Goal: Task Accomplishment & Management: Complete application form

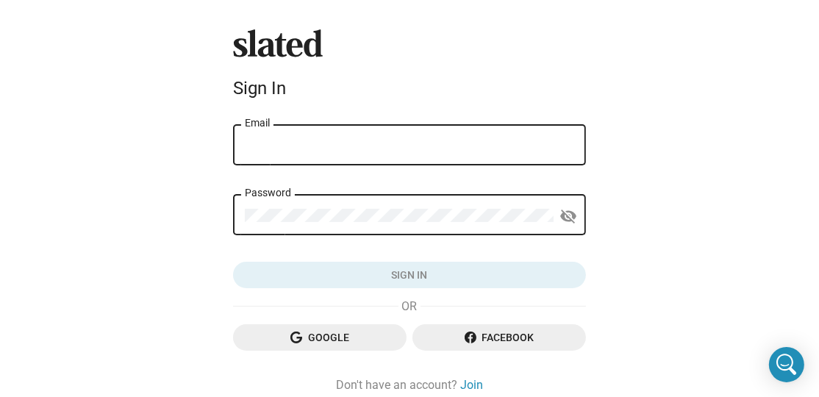
click at [384, 144] on input "Email" at bounding box center [410, 145] width 330 height 13
type input "[EMAIL_ADDRESS][DOMAIN_NAME]"
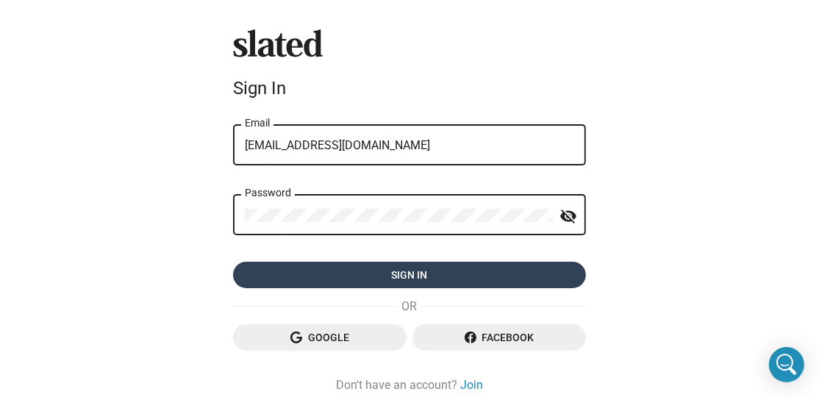
click at [382, 273] on span "Sign in" at bounding box center [410, 275] width 330 height 26
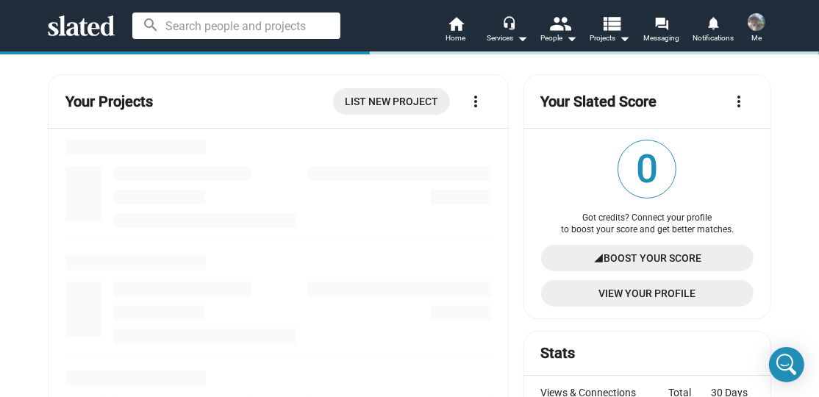
click at [191, 20] on input at bounding box center [236, 26] width 208 height 26
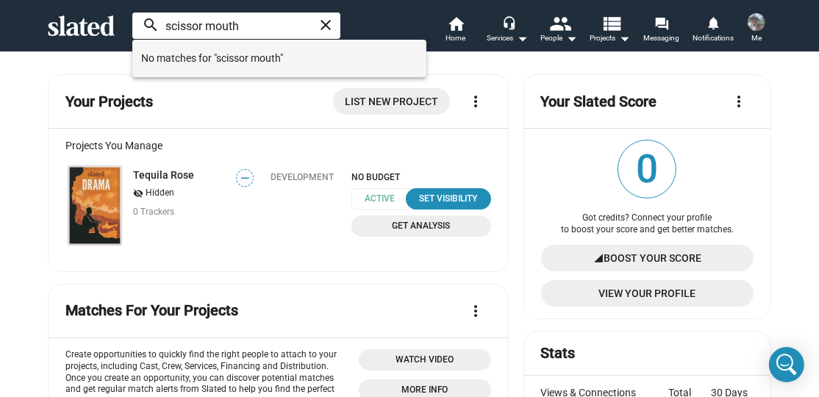
type input "scissor mouth"
click at [236, 58] on span "No matches for "scissor mouth"" at bounding box center [279, 57] width 277 height 29
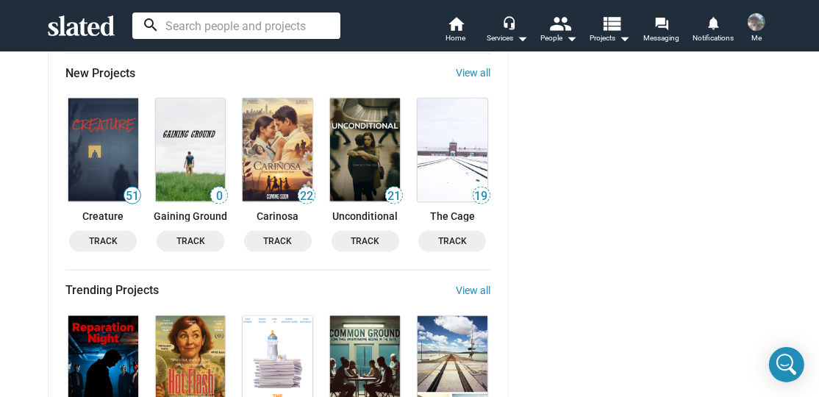
scroll to position [1716, 0]
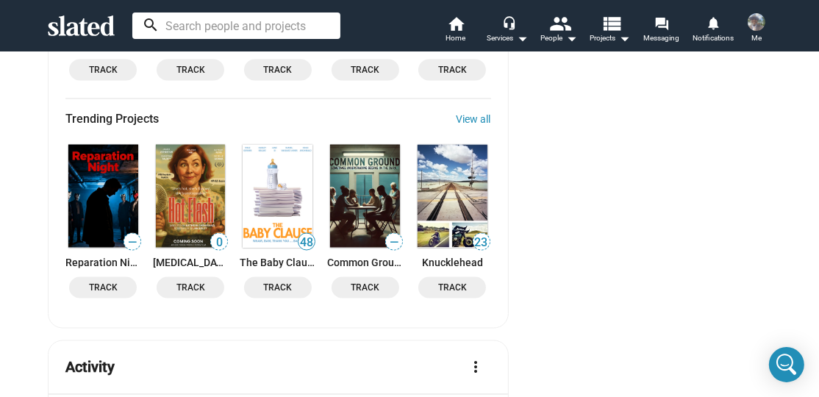
click at [102, 280] on span "Track" at bounding box center [103, 287] width 50 height 15
click at [346, 280] on span "Track" at bounding box center [366, 287] width 50 height 15
click at [446, 280] on span "Track" at bounding box center [452, 287] width 50 height 15
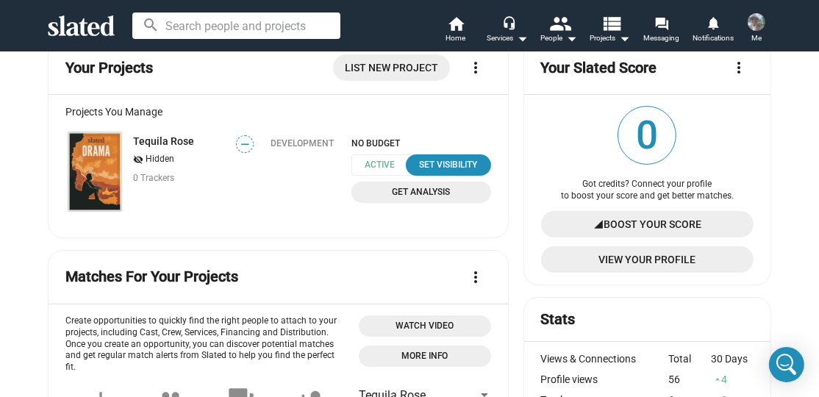
scroll to position [0, 0]
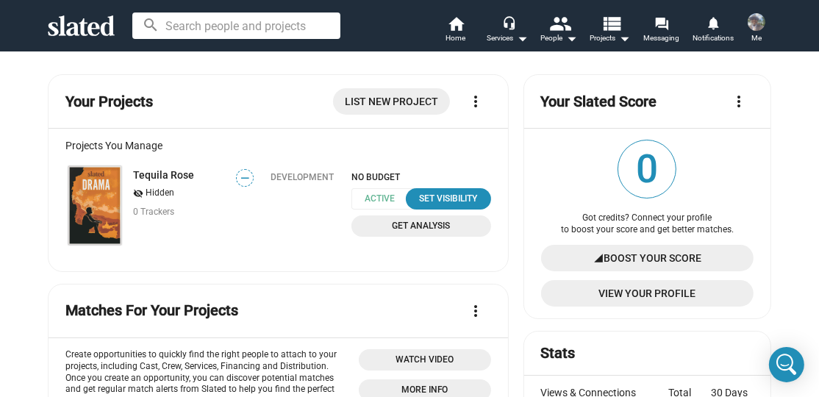
click at [366, 97] on span "List New Project" at bounding box center [391, 101] width 93 height 26
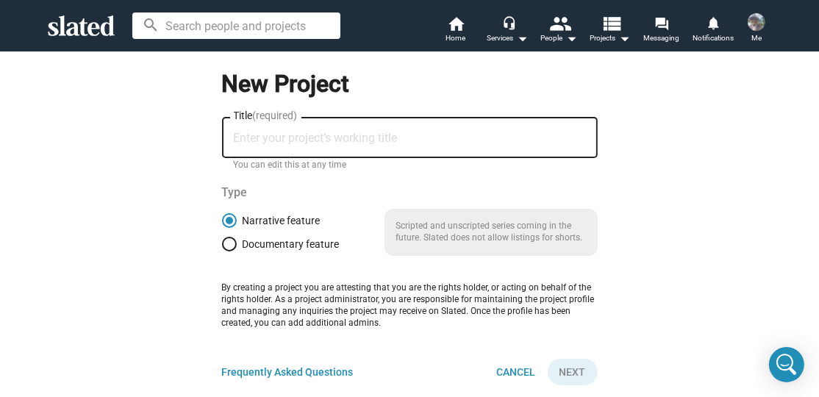
click at [266, 135] on input "Title (required)" at bounding box center [410, 138] width 352 height 13
type input "Scissor Mouth"
click at [567, 364] on span "Next" at bounding box center [573, 372] width 26 height 26
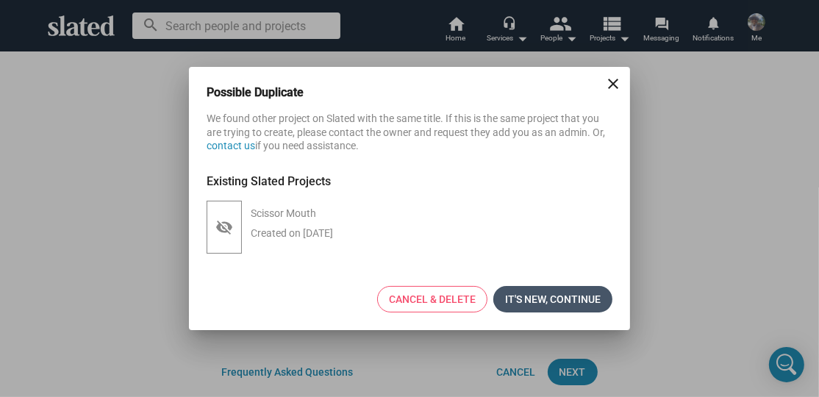
click at [533, 291] on span "It's new, continue" at bounding box center [553, 299] width 96 height 26
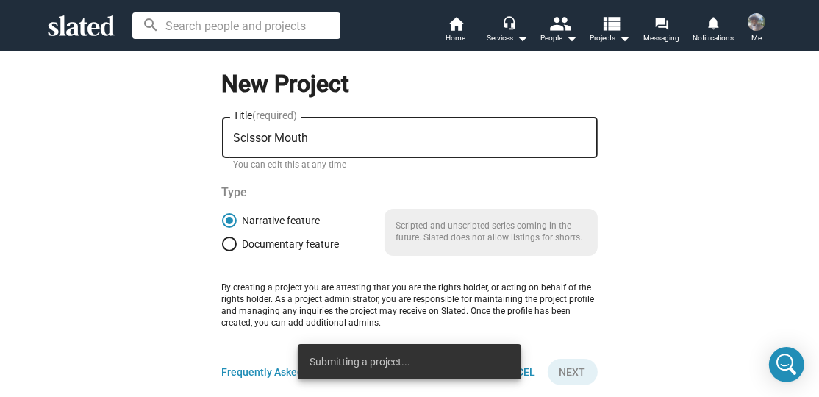
scroll to position [171, 0]
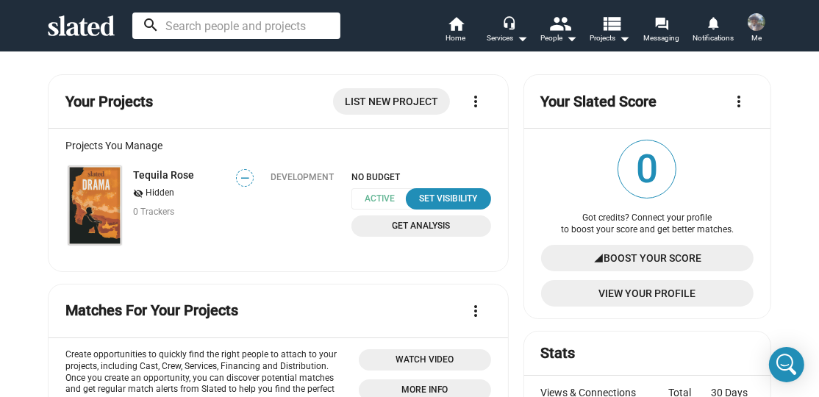
click at [204, 27] on input at bounding box center [236, 26] width 208 height 26
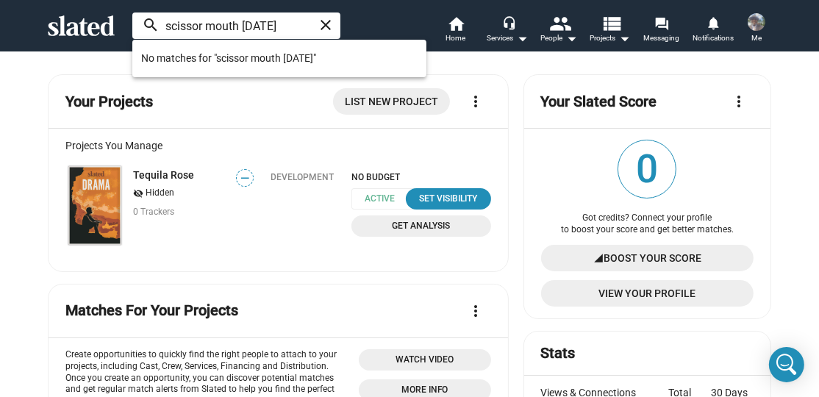
type input "scissor mouth [DATE]"
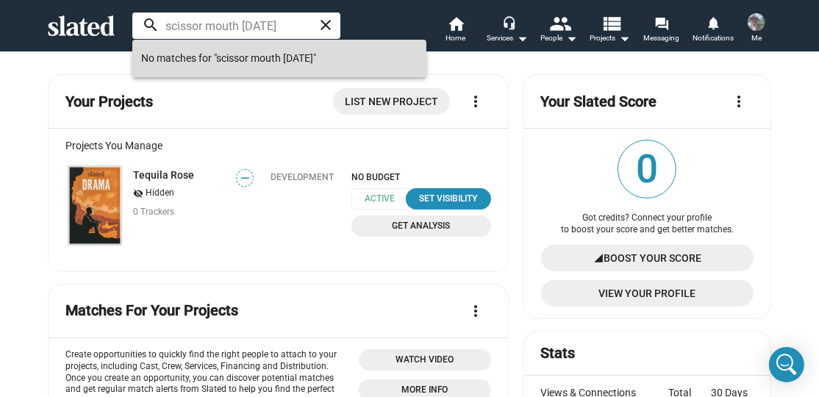
click at [348, 52] on span "No matches for "scissor mouth [DATE]"" at bounding box center [279, 57] width 277 height 29
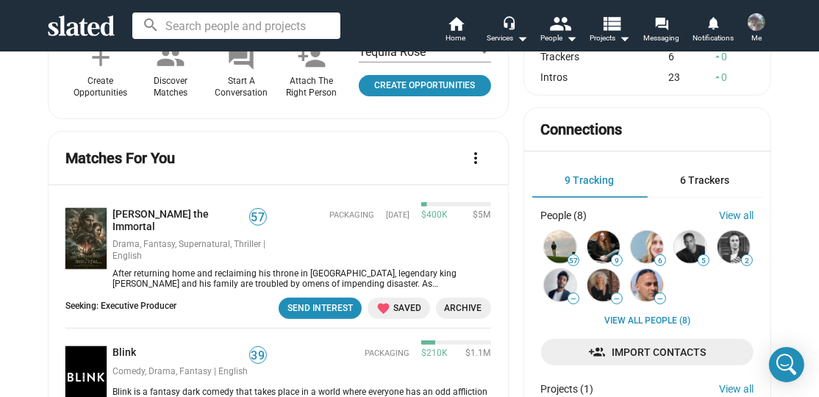
scroll to position [171, 0]
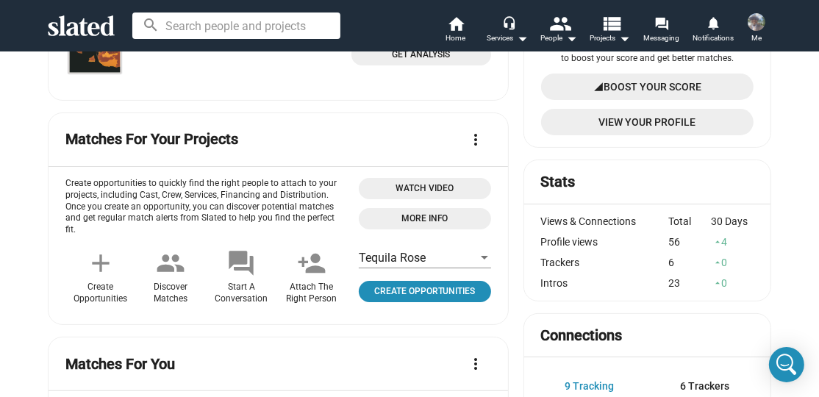
click at [181, 29] on input at bounding box center [236, 26] width 208 height 26
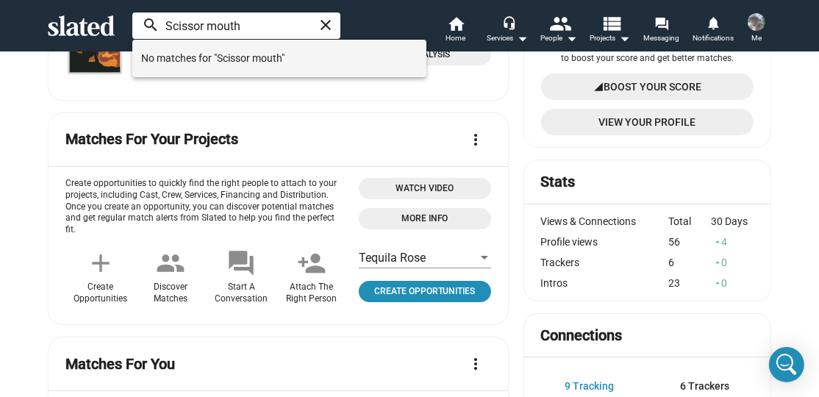
type input "Scissor mouth"
click at [247, 57] on span "No matches for "Scissor mouth"" at bounding box center [279, 57] width 277 height 29
